Goal: Information Seeking & Learning: Learn about a topic

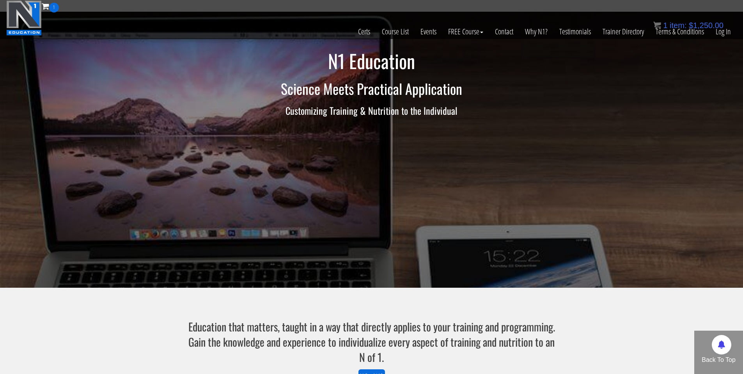
scroll to position [297, 0]
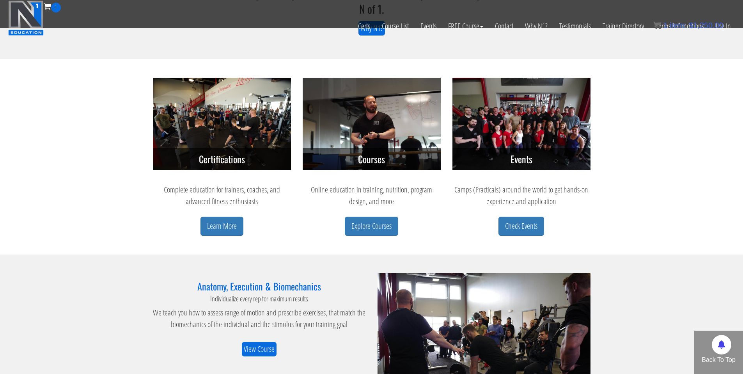
click at [218, 123] on img at bounding box center [222, 124] width 138 height 92
click at [232, 222] on link "Learn More" at bounding box center [221, 225] width 43 height 19
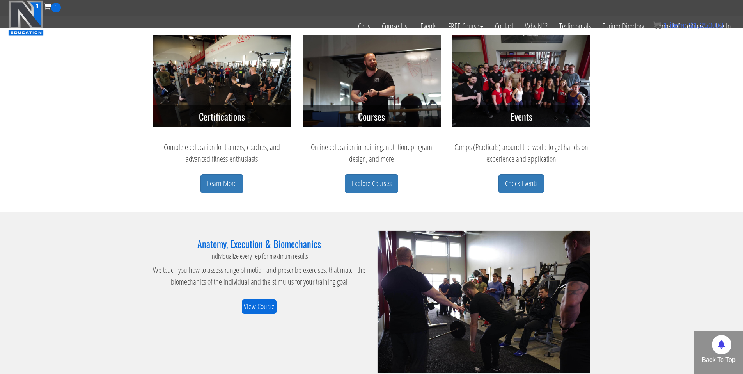
scroll to position [267, 0]
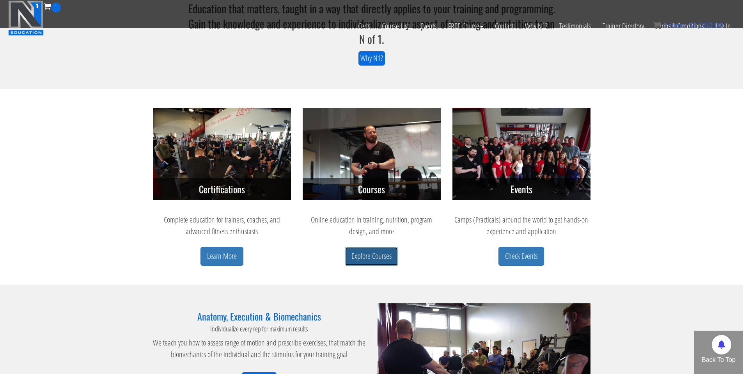
click at [378, 252] on link "Explore Courses" at bounding box center [371, 255] width 53 height 19
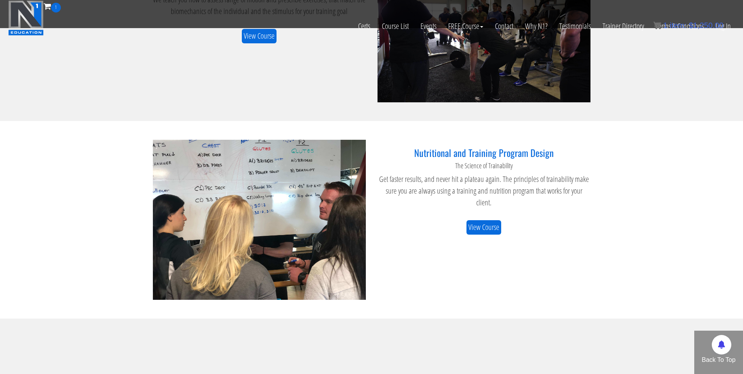
scroll to position [651, 0]
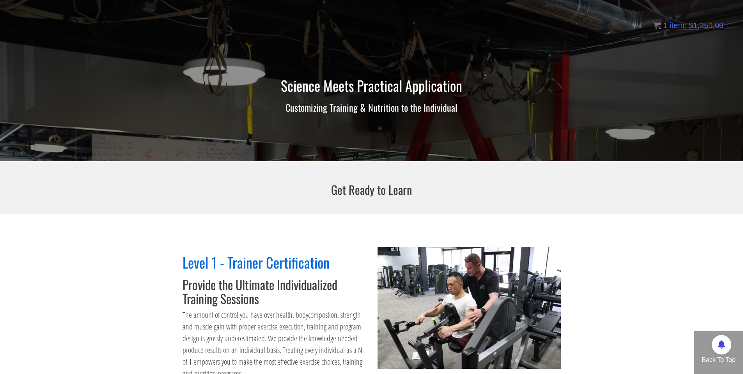
scroll to position [257, 0]
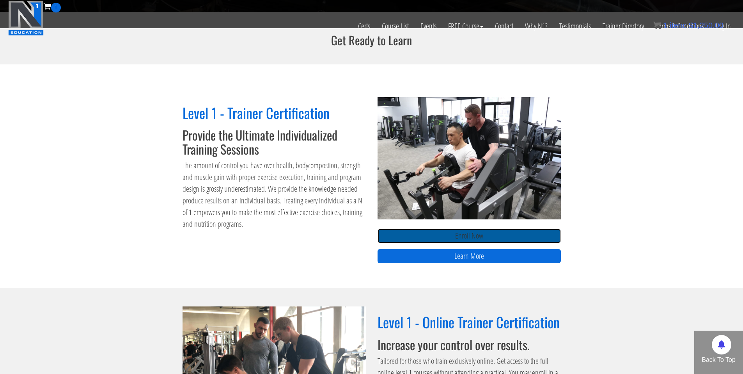
click at [473, 237] on link "Enroll Now" at bounding box center [468, 236] width 183 height 14
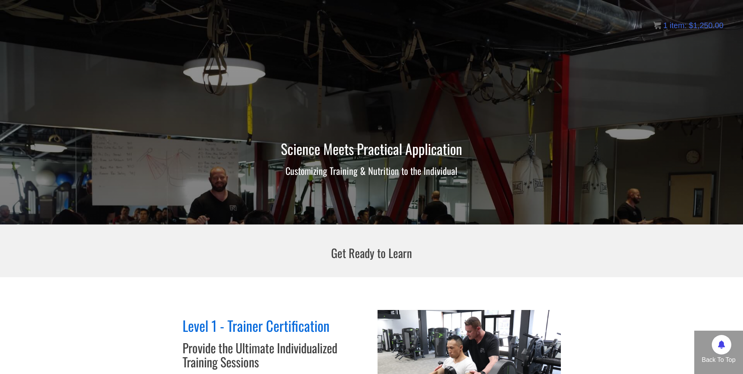
scroll to position [0, 0]
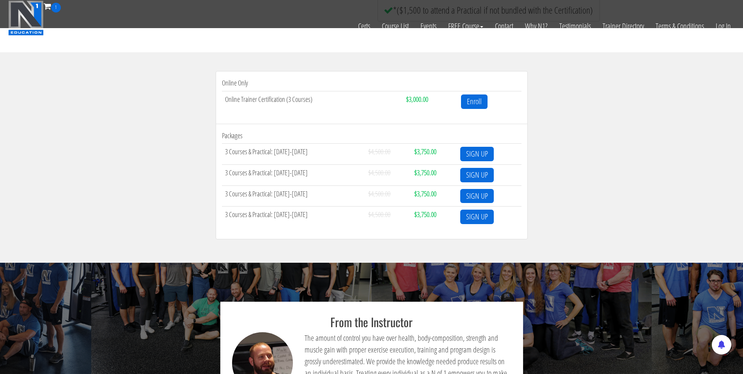
scroll to position [202, 0]
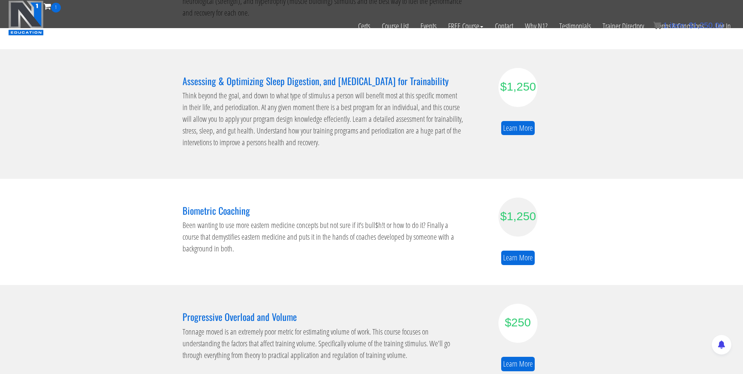
scroll to position [319, 0]
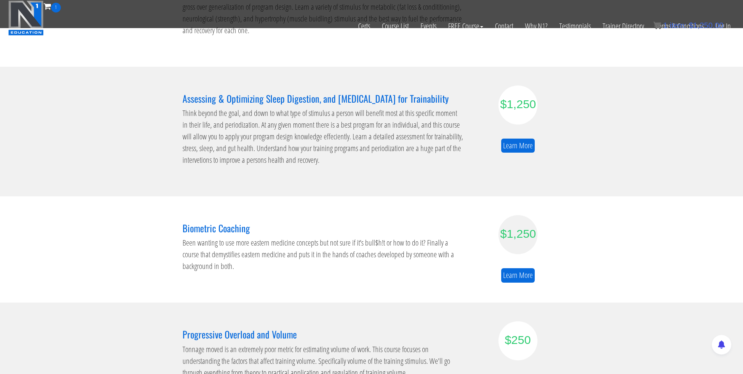
drag, startPoint x: 211, startPoint y: 95, endPoint x: 427, endPoint y: 90, distance: 215.7
click at [427, 90] on div "Assessing & Optimizing Sleep Digestion, and Stress Management for Trainability …" at bounding box center [323, 131] width 292 height 92
drag, startPoint x: 455, startPoint y: 98, endPoint x: 182, endPoint y: 97, distance: 273.0
click at [182, 97] on div "Assessing & Optimizing Sleep Digestion, and Stress Management for Trainability …" at bounding box center [323, 131] width 292 height 92
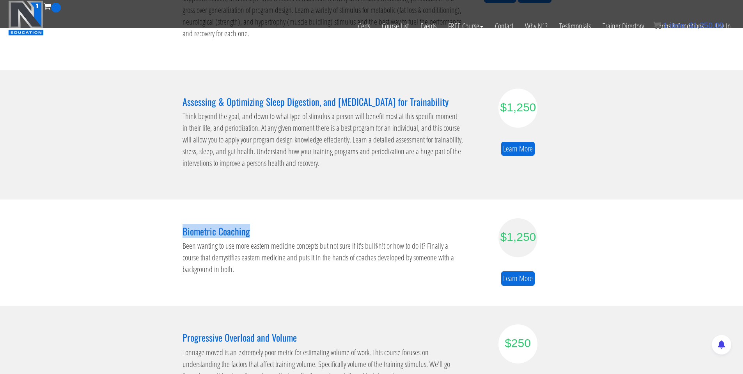
drag, startPoint x: 173, startPoint y: 229, endPoint x: 284, endPoint y: 228, distance: 111.5
click at [284, 228] on section "Biometric Coaching Been wanting to use more eastern medicine concepts but not s…" at bounding box center [371, 252] width 743 height 106
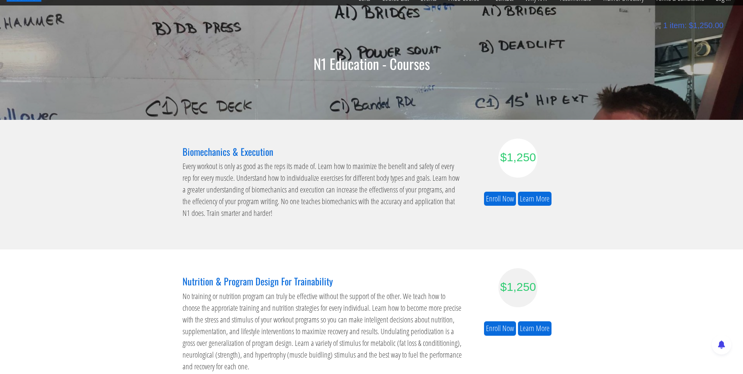
scroll to position [0, 0]
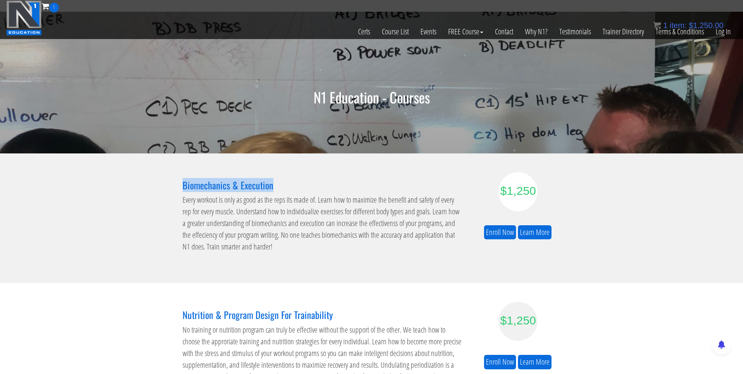
drag, startPoint x: 173, startPoint y: 185, endPoint x: 287, endPoint y: 185, distance: 113.9
click at [287, 185] on section "Biomechanics & Execution Every workout is only as good as the reps its made of.…" at bounding box center [371, 217] width 743 height 129
copy h3 "Biomechanics & Execution"
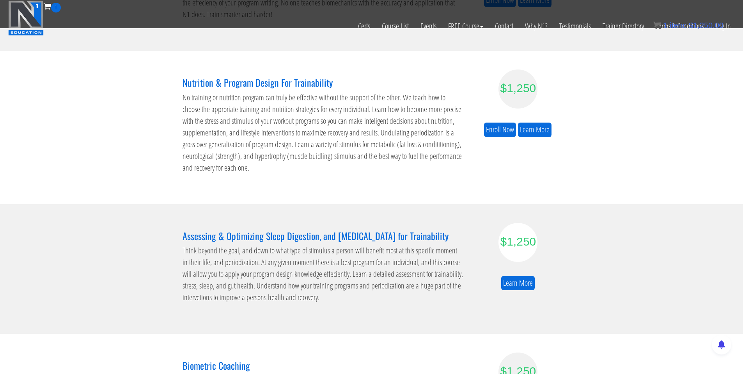
scroll to position [260, 0]
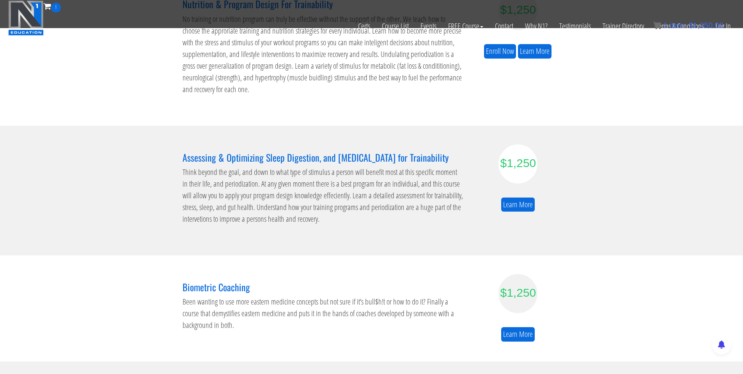
drag, startPoint x: 180, startPoint y: 152, endPoint x: 451, endPoint y: 151, distance: 271.4
click at [451, 151] on div "Assessing & Optimizing Sleep Digestion, and Stress Management for Trainability …" at bounding box center [323, 190] width 292 height 92
click at [451, 152] on h3 "Assessing & Optimizing Sleep Digestion, and Stress Management for Trainability" at bounding box center [322, 157] width 281 height 10
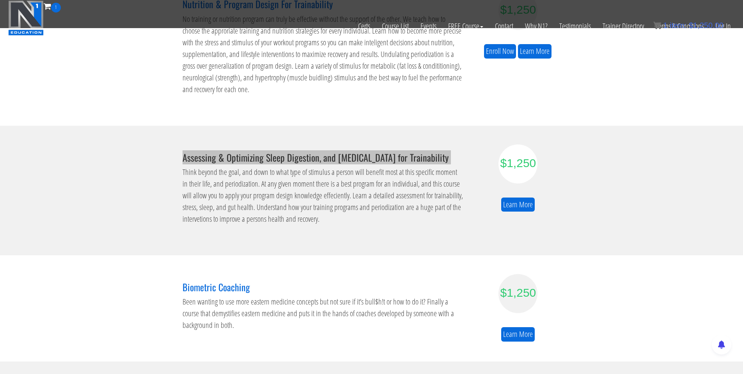
drag, startPoint x: 194, startPoint y: 159, endPoint x: 139, endPoint y: 1, distance: 166.7
click at [0, 0] on div "Skip to content Toggle navigation 1 Certs Course List Events FREE Course Course…" at bounding box center [371, 228] width 743 height 976
